Goal: Register for event/course

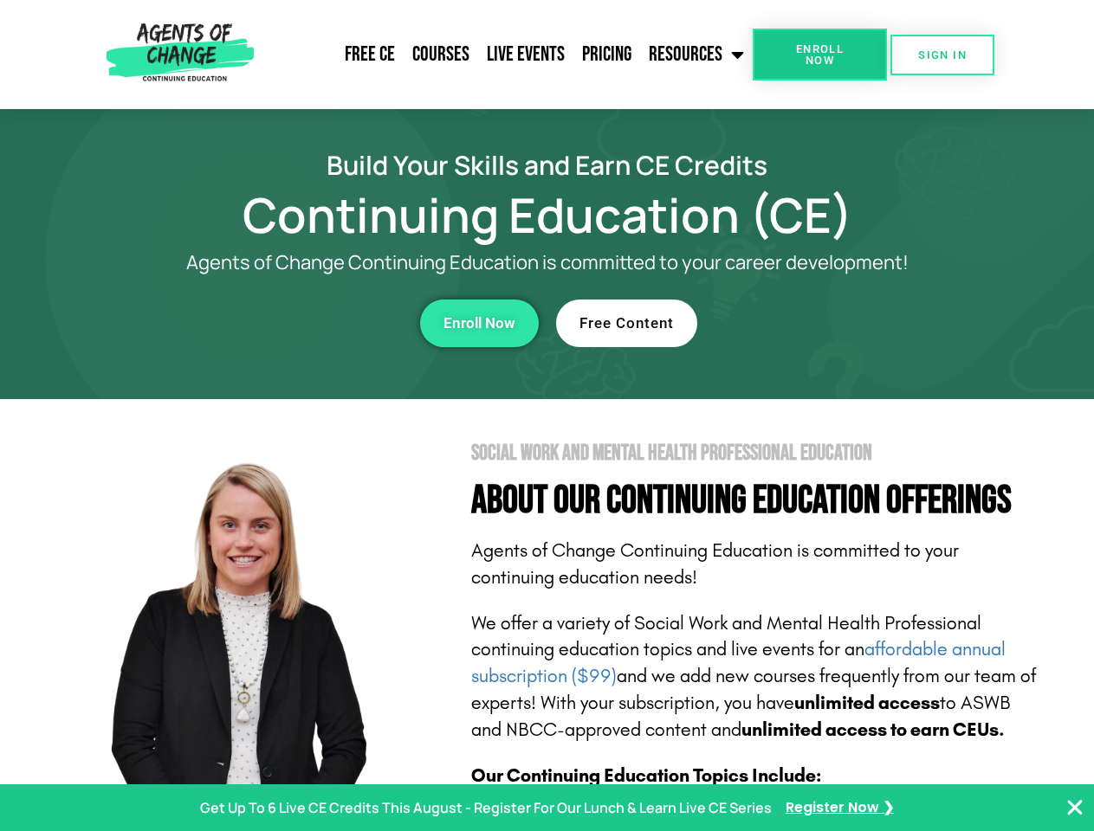
click at [546, 416] on section "Social Work and Mental Health Professional Education About Our Continuing Educa…" at bounding box center [547, 762] width 1094 height 727
click at [819, 55] on span "Enroll Now" at bounding box center [819, 54] width 79 height 23
click at [942, 55] on span "SIGN IN" at bounding box center [942, 54] width 48 height 11
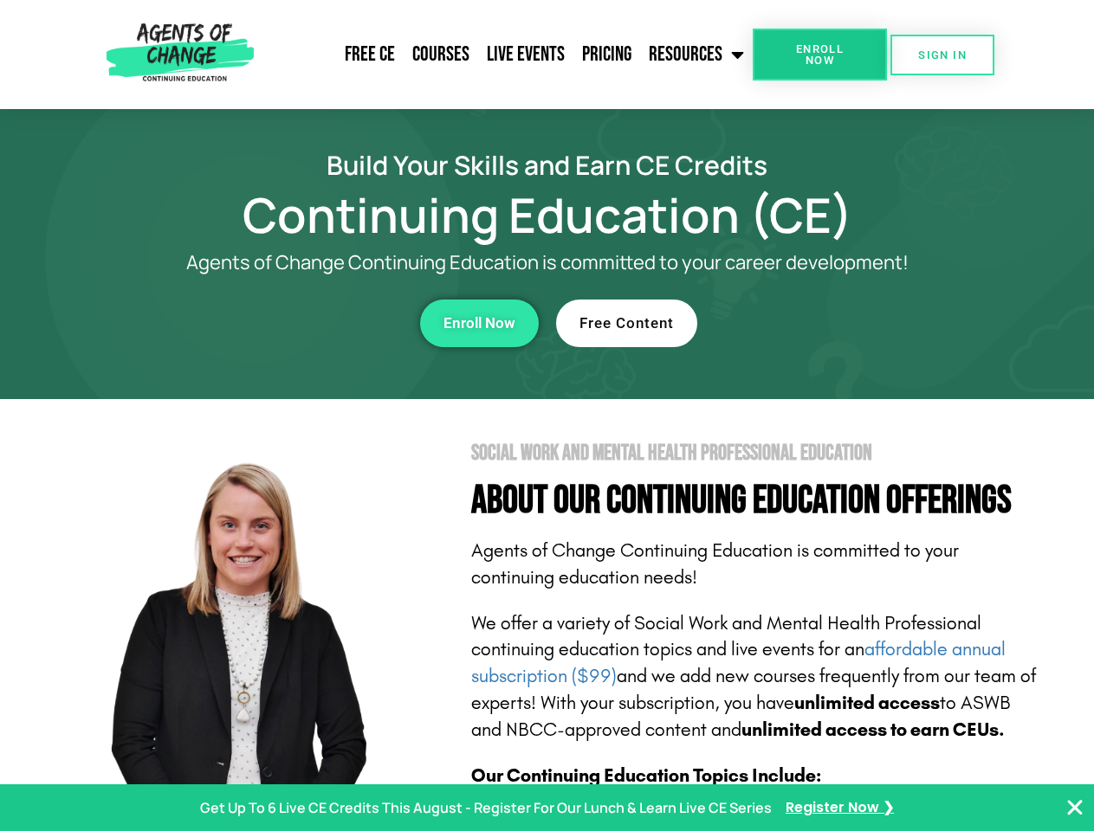
click at [300, 323] on div "Enroll Now" at bounding box center [300, 324] width 476 height 48
click at [479, 323] on span "Enroll Now" at bounding box center [479, 323] width 72 height 15
click at [794, 323] on div "Free Content" at bounding box center [794, 324] width 476 height 48
